Goal: Information Seeking & Learning: Check status

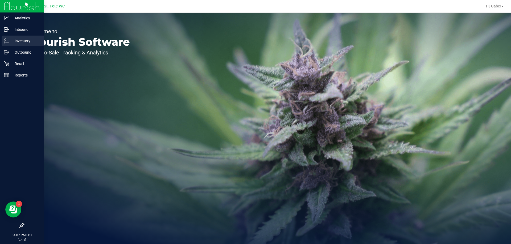
click at [10, 44] on div "Inventory" at bounding box center [23, 41] width 42 height 11
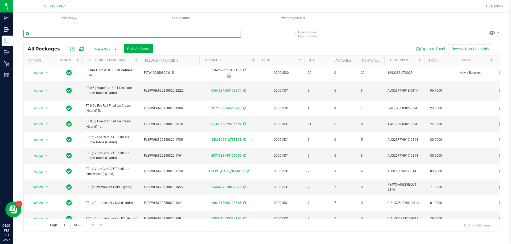
click at [89, 36] on input "text" at bounding box center [131, 34] width 217 height 8
type input "p"
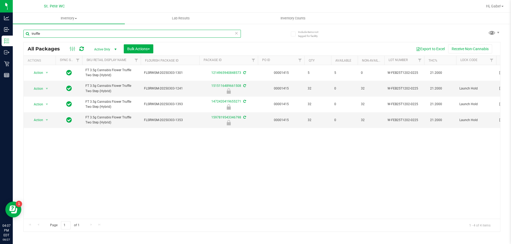
click at [83, 36] on input "truffle" at bounding box center [131, 34] width 217 height 8
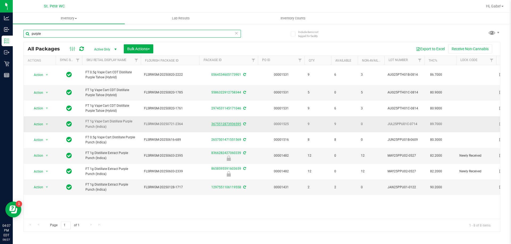
type input "purple"
click at [232, 126] on link "3675512873936595" at bounding box center [226, 124] width 30 height 4
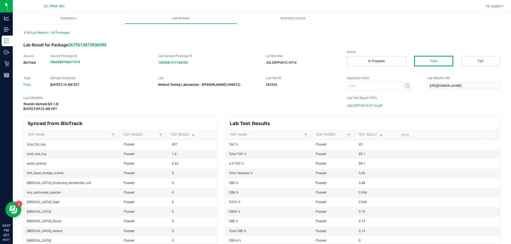
click at [375, 107] on span "JUL25PPU01C-0714.pdf" at bounding box center [364, 106] width 35 height 8
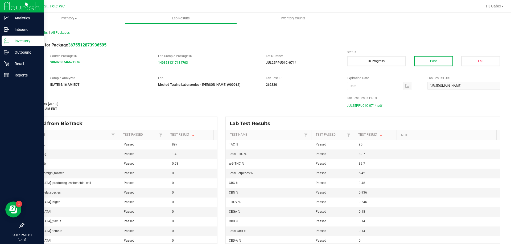
click at [10, 37] on div "Inventory" at bounding box center [23, 41] width 42 height 11
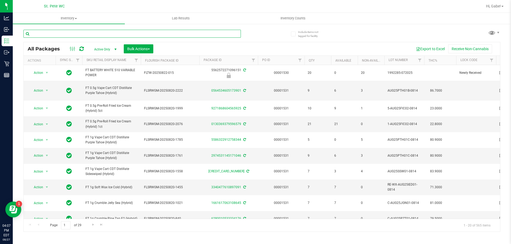
click at [93, 31] on input "text" at bounding box center [131, 34] width 217 height 8
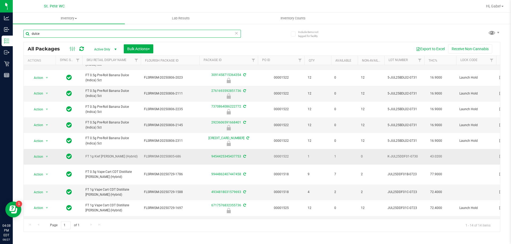
scroll to position [53, 0]
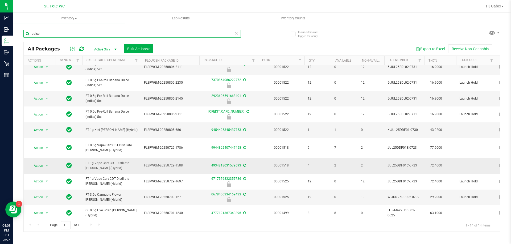
type input "dulce"
click at [231, 167] on link "4934818031579693" at bounding box center [226, 166] width 30 height 4
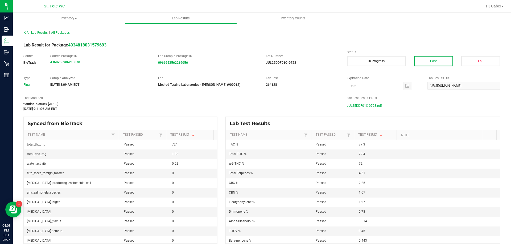
click at [353, 101] on div "Lab Test Result PDFs JUL25DDF01C-0723.pdf" at bounding box center [423, 103] width 161 height 14
click at [356, 105] on span "JUL25DDF01C-0723.pdf" at bounding box center [364, 106] width 35 height 8
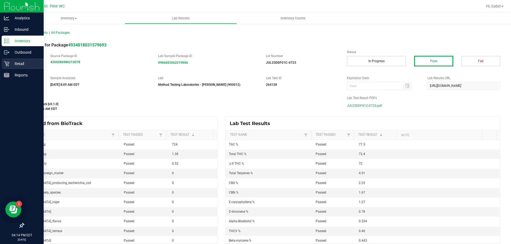
click at [20, 66] on p "Retail" at bounding box center [25, 64] width 32 height 6
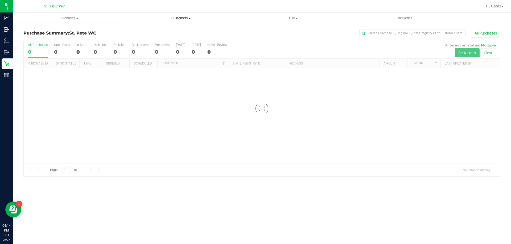
click at [183, 17] on span "Customers" at bounding box center [180, 18] width 111 height 5
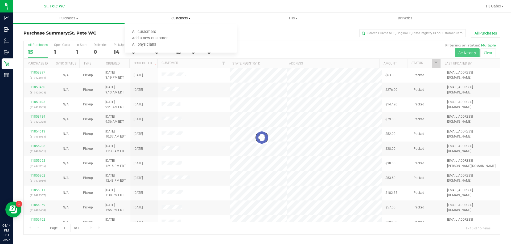
click at [150, 14] on uib-tab-heading "Customers All customers Add a new customer All physicians" at bounding box center [181, 18] width 112 height 11
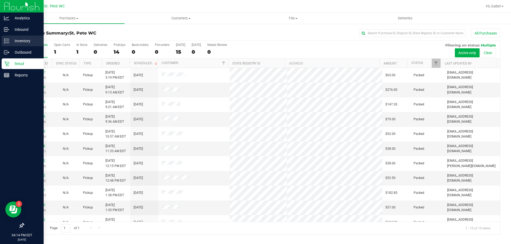
click at [21, 41] on p "Inventory" at bounding box center [25, 41] width 32 height 6
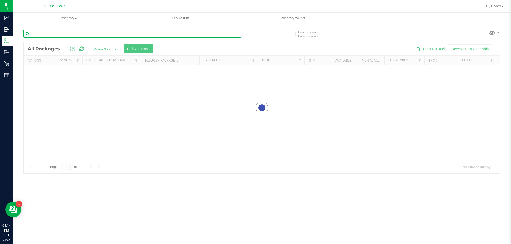
click at [103, 37] on input "text" at bounding box center [131, 34] width 217 height 8
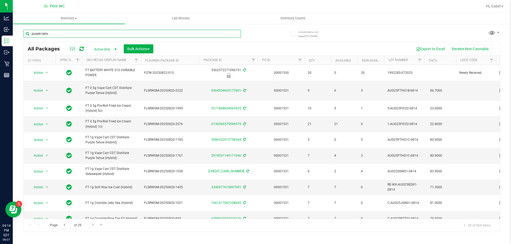
type input "purple tahoe"
